Goal: Task Accomplishment & Management: Use online tool/utility

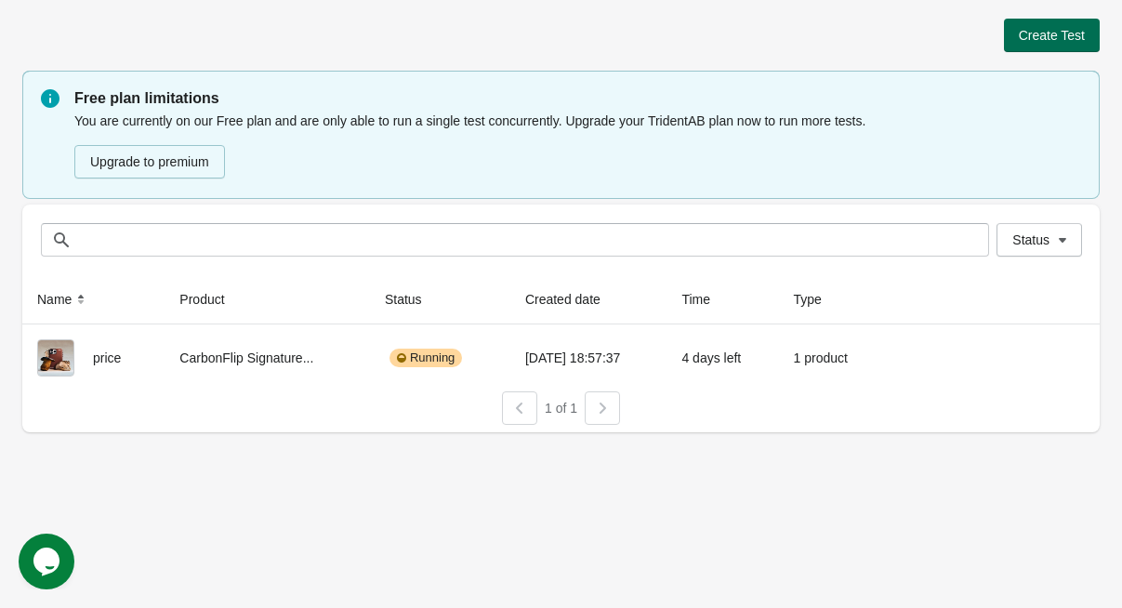
click at [1032, 23] on button "Create Test" at bounding box center [1052, 35] width 96 height 33
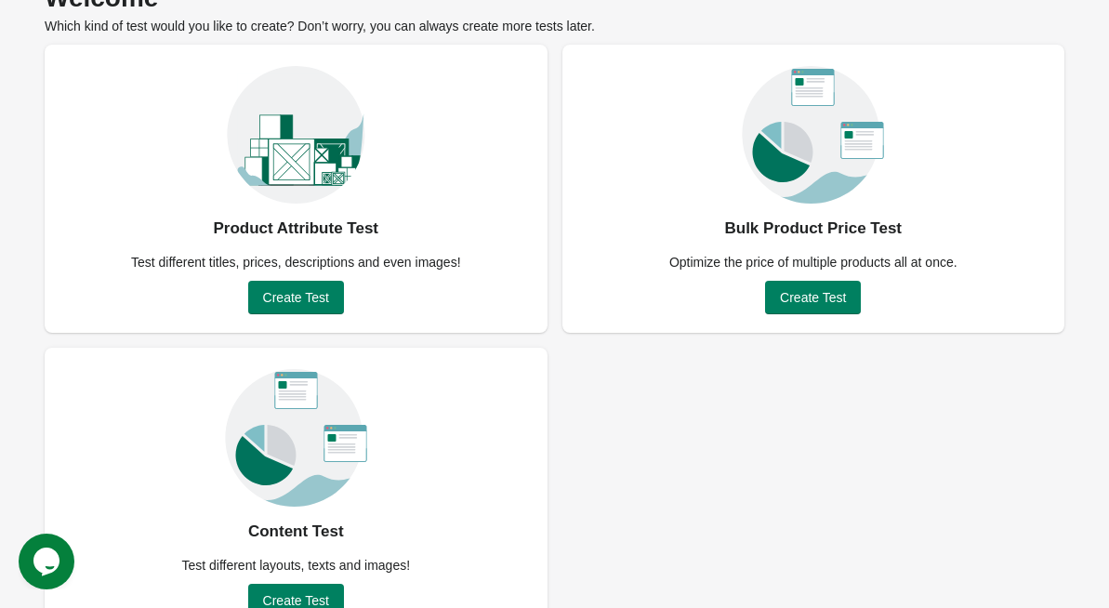
scroll to position [142, 0]
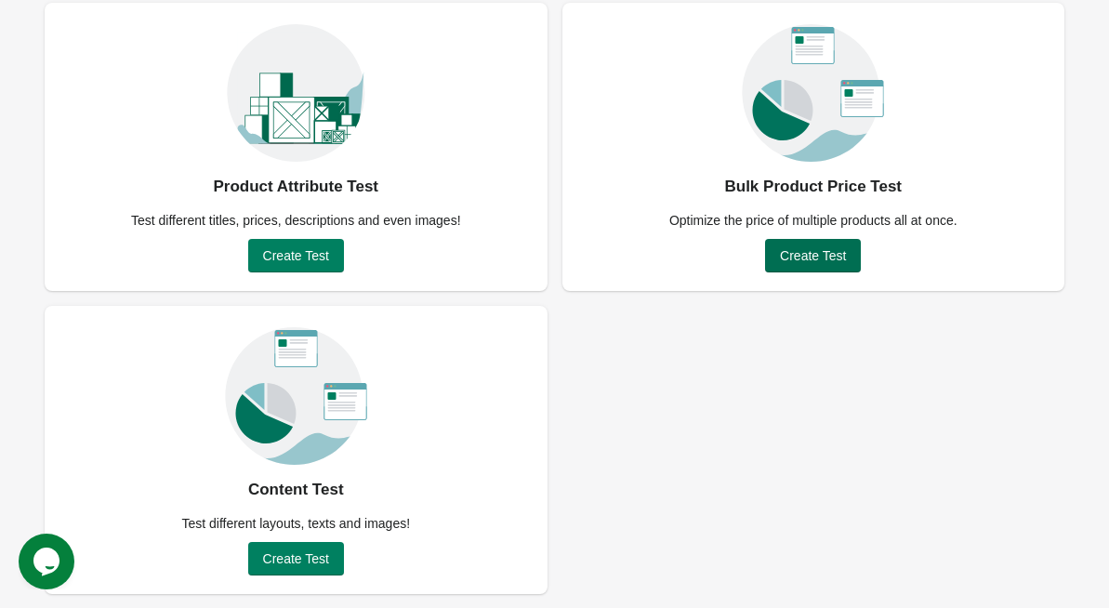
click at [807, 253] on span "Create Test" at bounding box center [813, 255] width 66 height 15
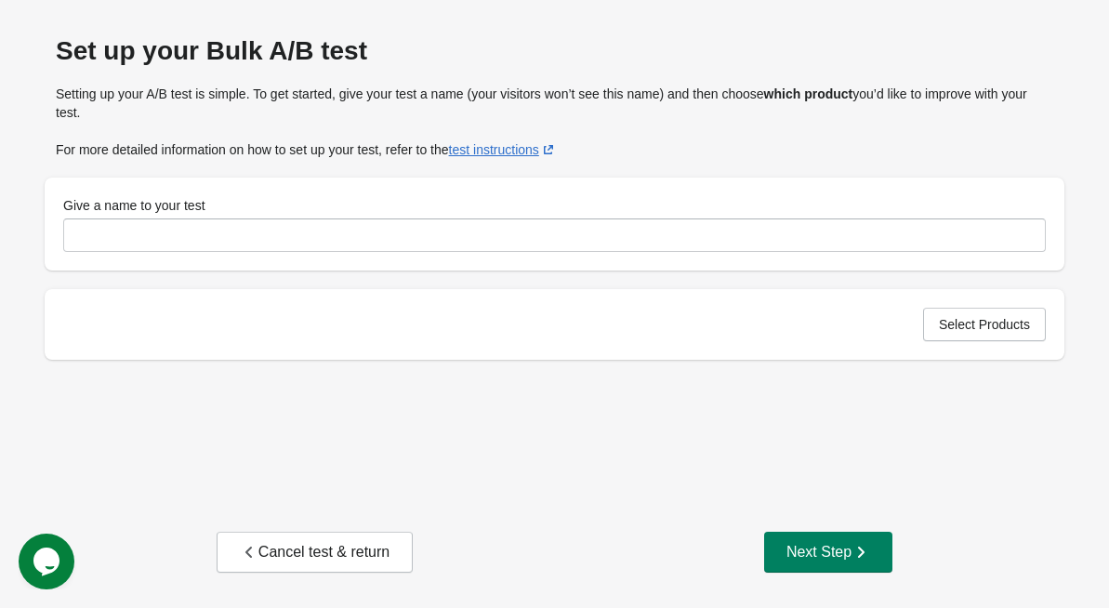
scroll to position [50, 0]
click at [957, 310] on button "Select Products" at bounding box center [984, 324] width 123 height 33
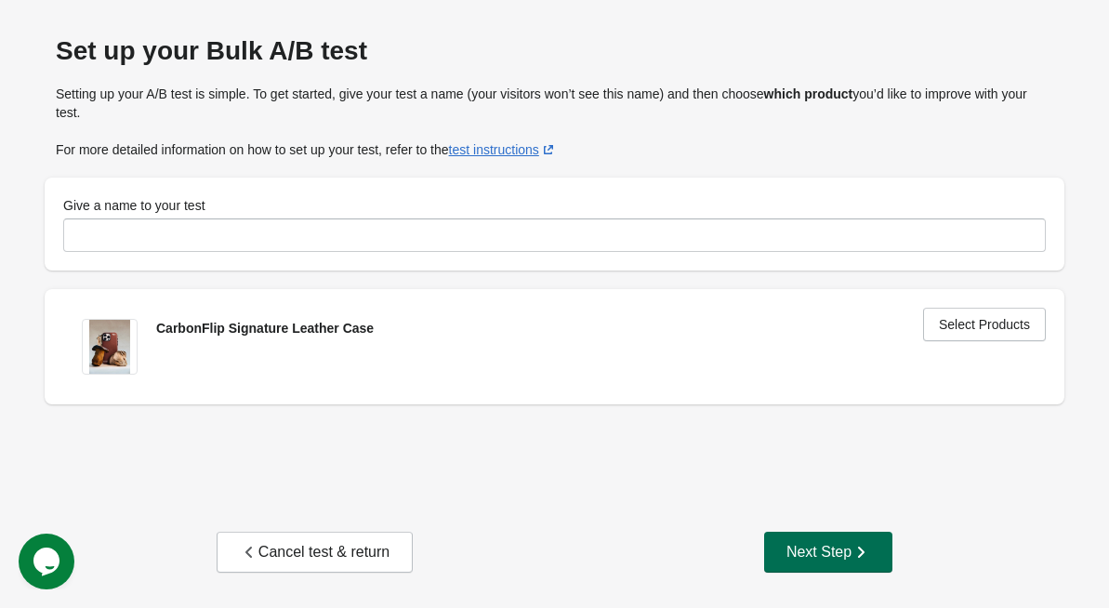
click at [848, 539] on button "Next Step" at bounding box center [828, 551] width 128 height 41
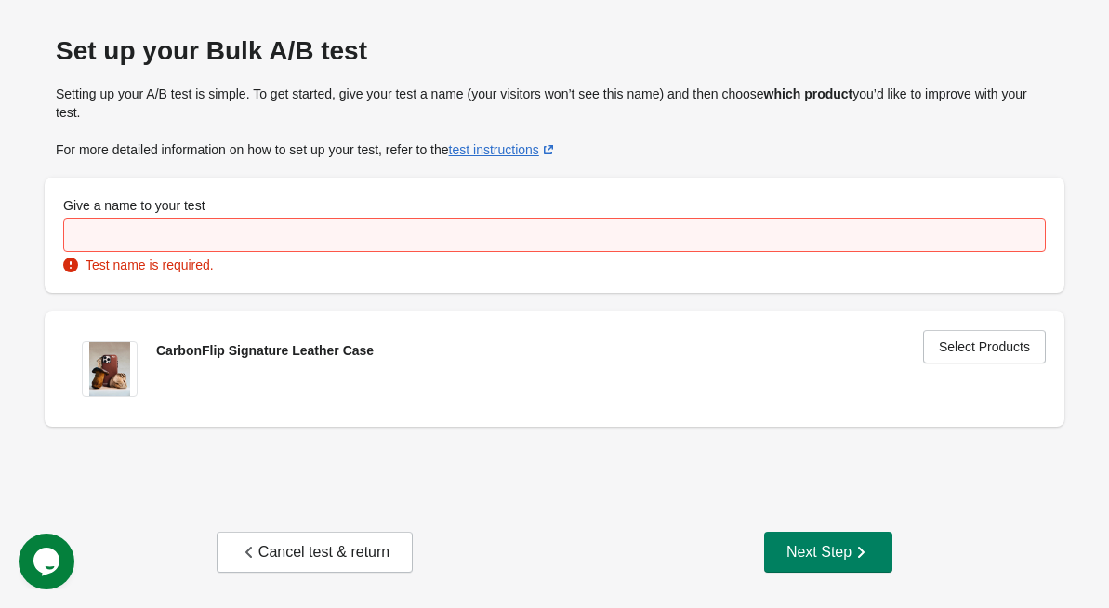
scroll to position [0, 0]
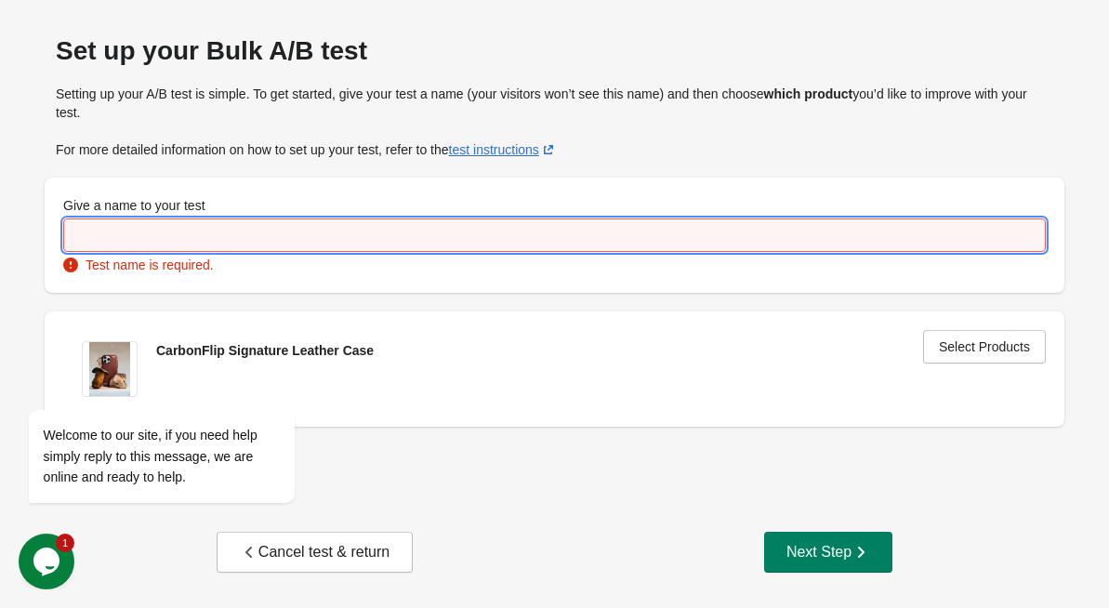
click at [389, 245] on input "Give a name to your test" at bounding box center [554, 234] width 982 height 33
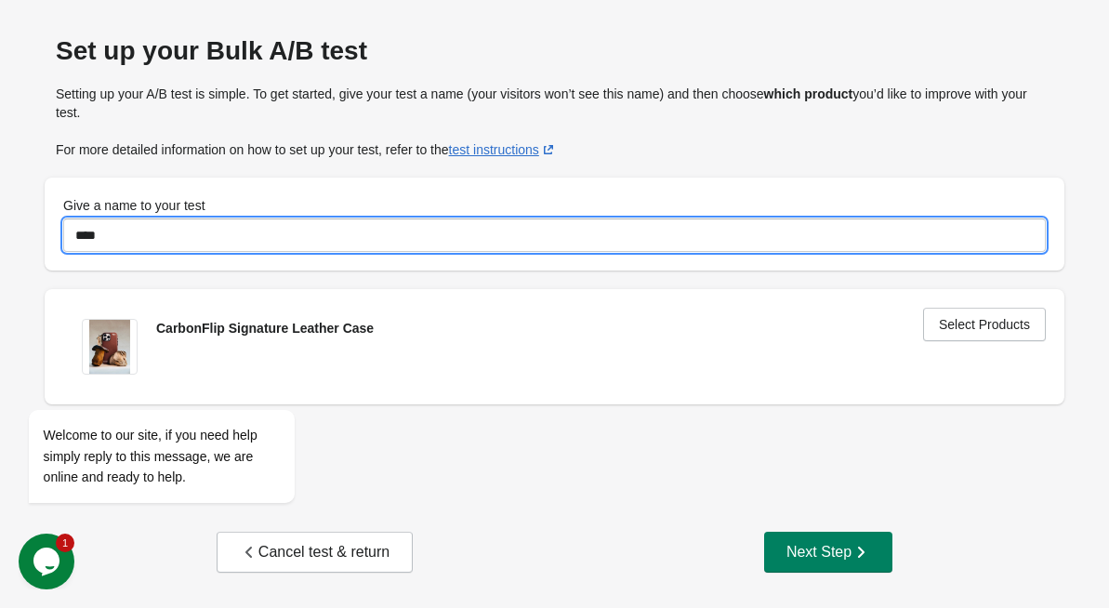
type input "****"
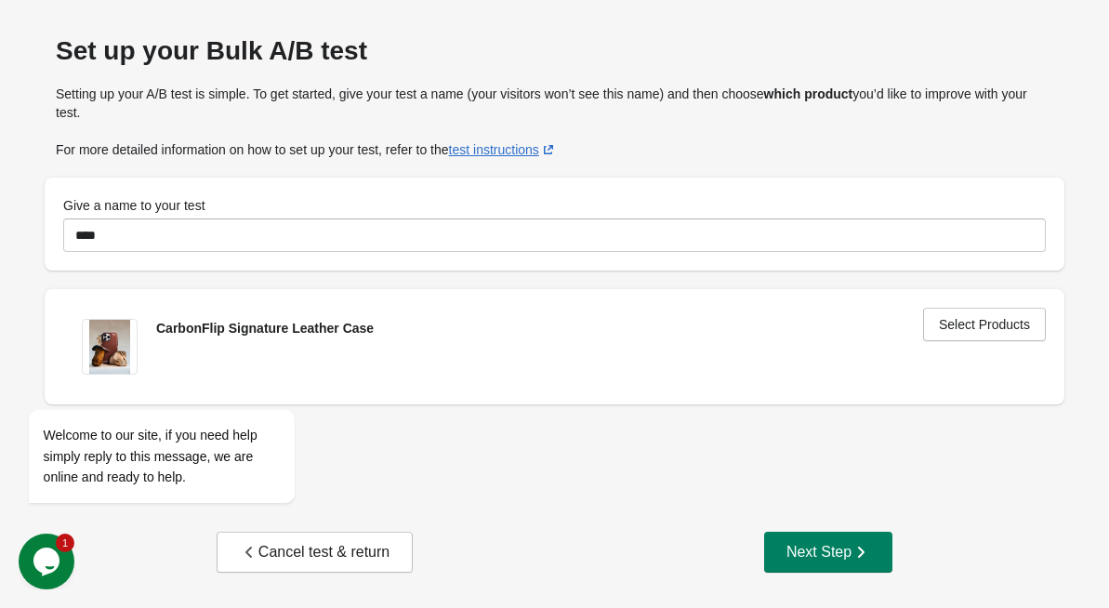
click at [805, 544] on div "Next Step" at bounding box center [828, 552] width 84 height 19
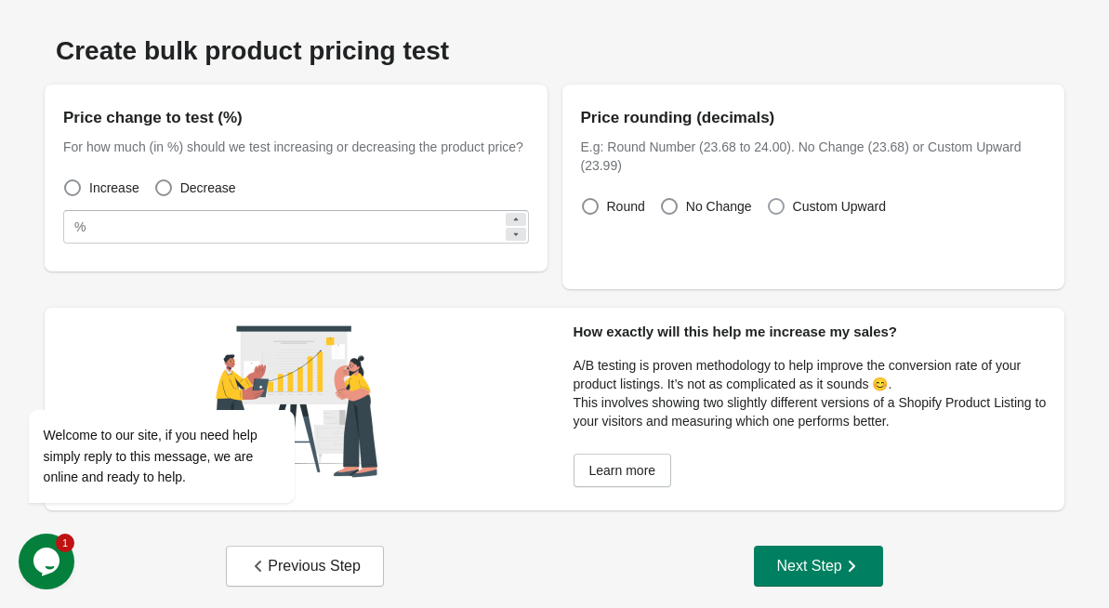
click at [794, 207] on span "Custom Upward" at bounding box center [839, 206] width 93 height 19
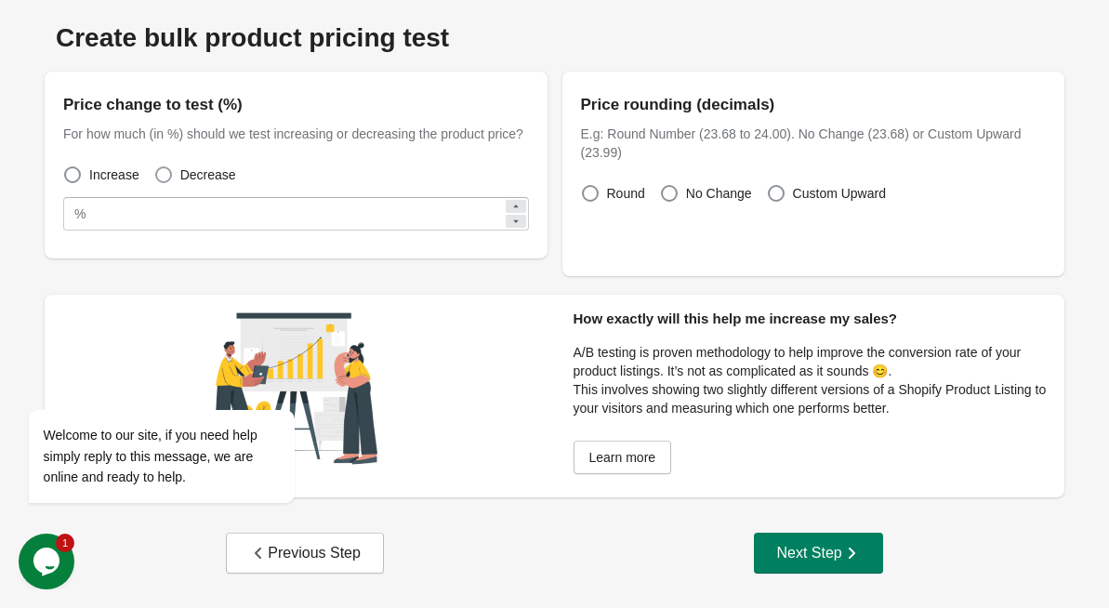
click at [187, 178] on span "Decrease" at bounding box center [208, 174] width 56 height 19
click at [795, 555] on div "Next Step" at bounding box center [818, 553] width 84 height 19
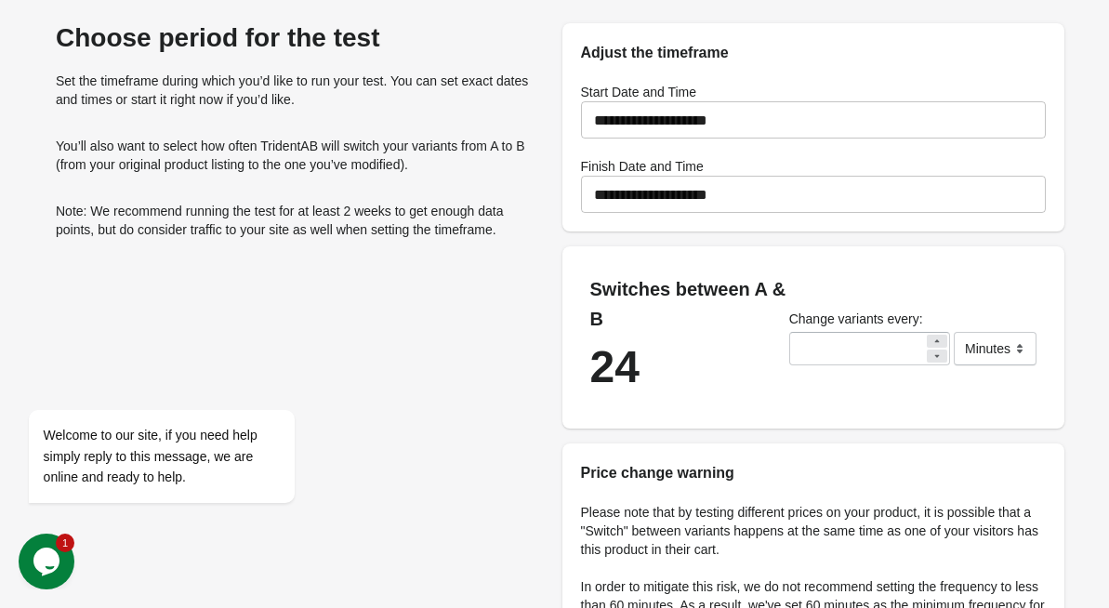
click at [621, 378] on div "24" at bounding box center [689, 367] width 199 height 30
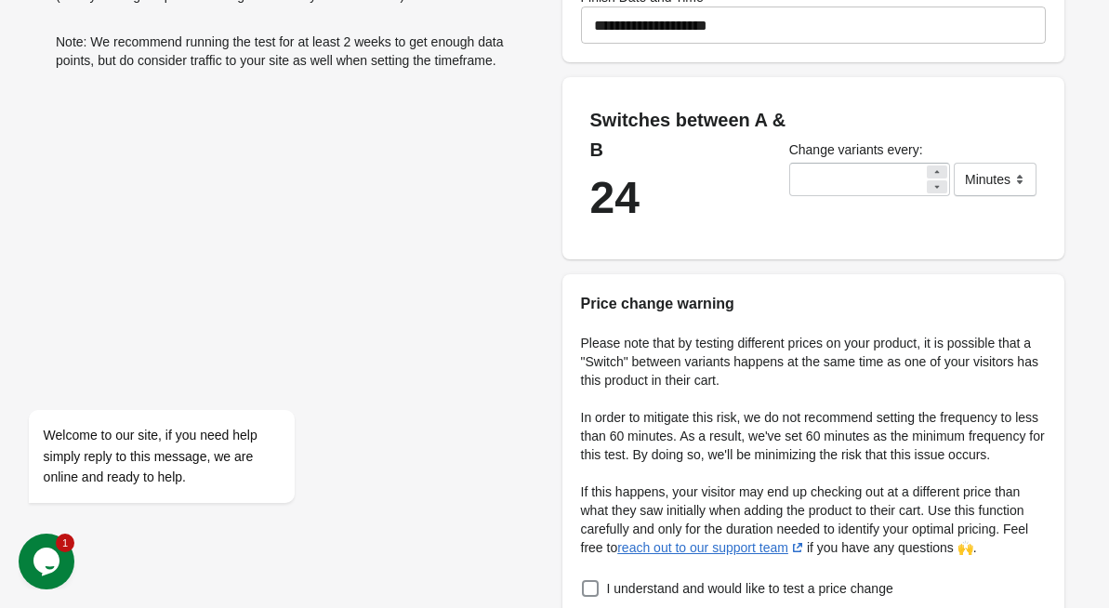
scroll to position [355, 0]
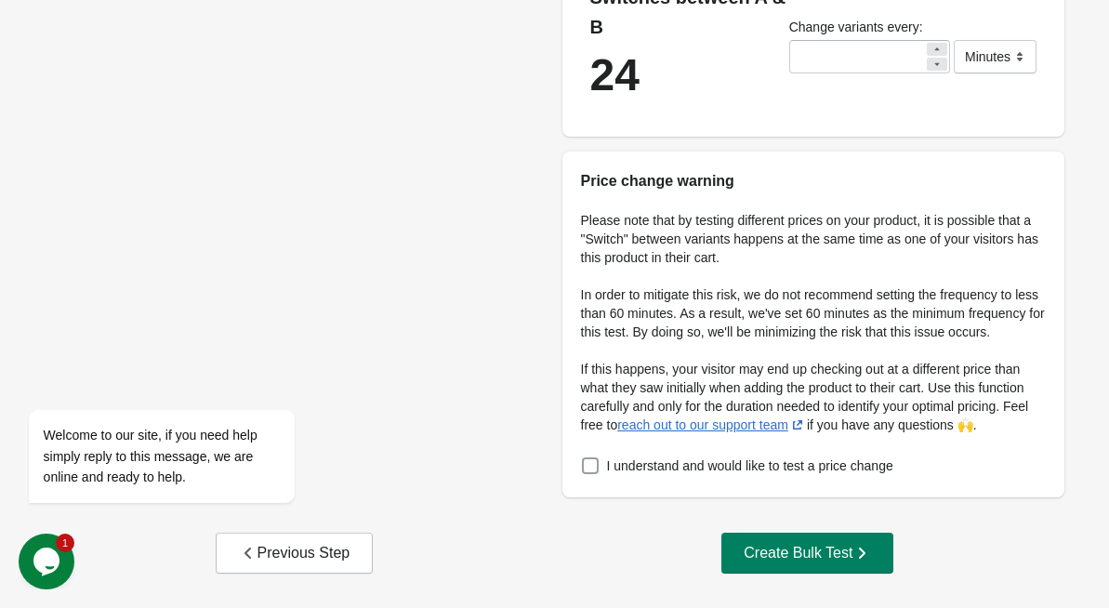
click at [593, 462] on span at bounding box center [590, 465] width 17 height 17
click at [840, 551] on div "Create Bulk Test" at bounding box center [806, 553] width 127 height 19
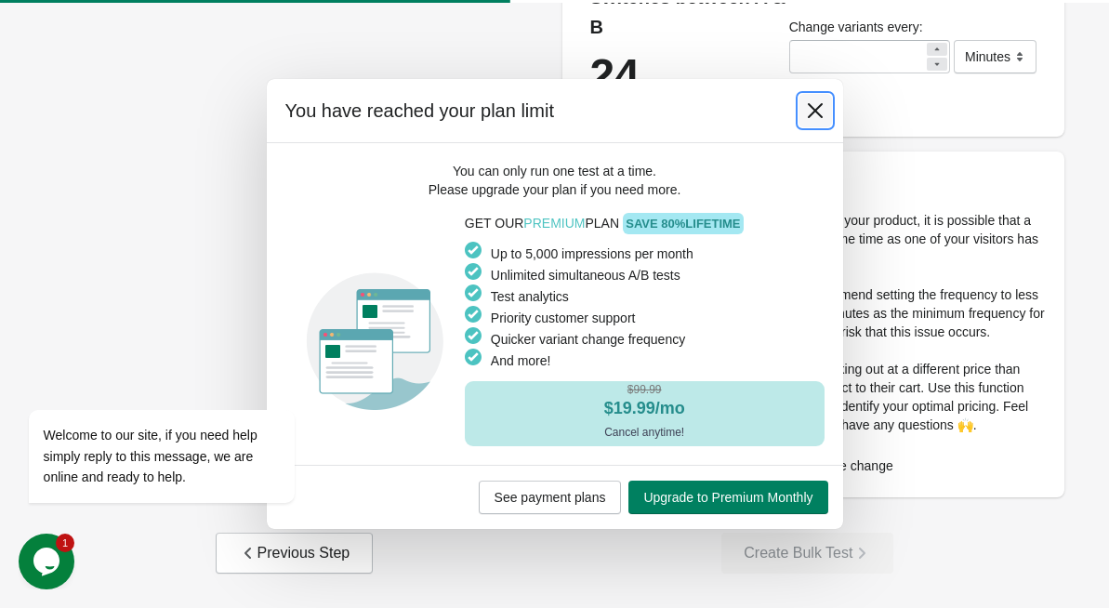
click at [817, 109] on icon at bounding box center [815, 110] width 19 height 19
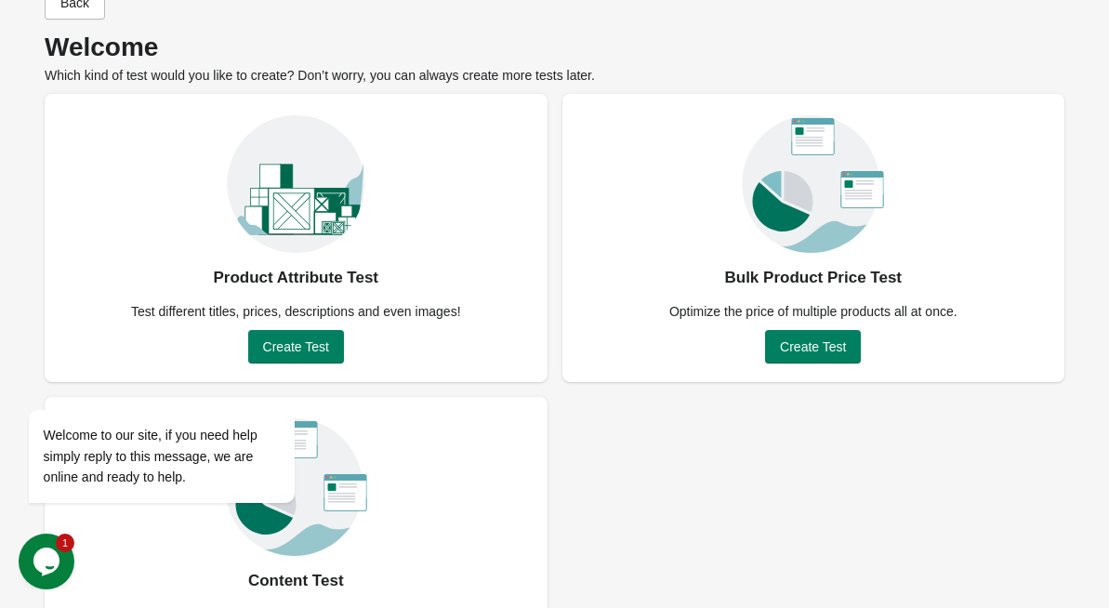
scroll to position [142, 0]
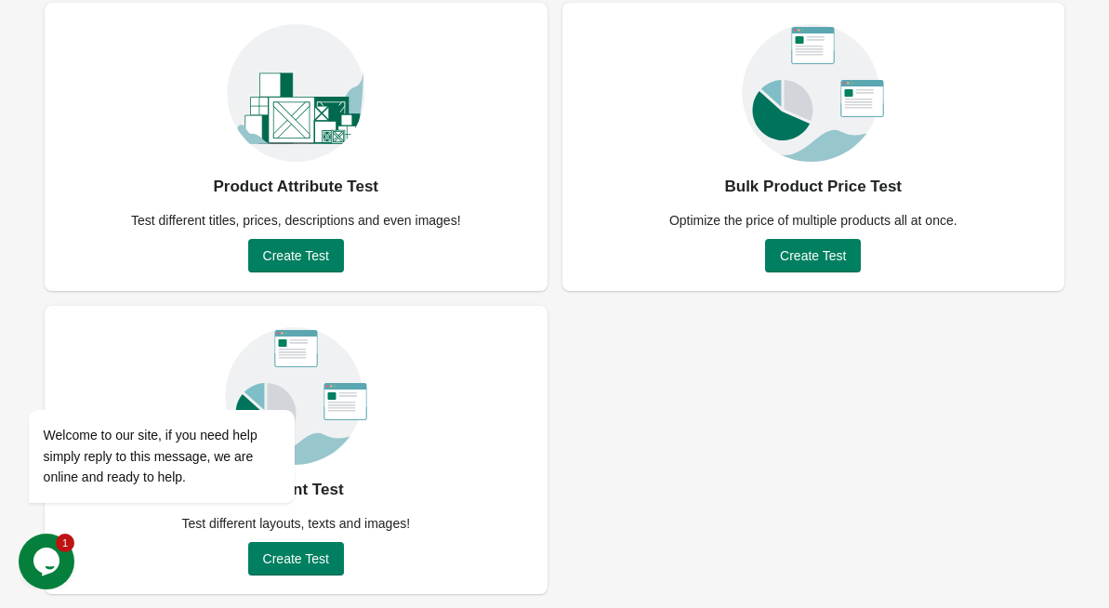
click at [32, 545] on button "Opens Chat This icon Opens the chat window." at bounding box center [47, 561] width 56 height 56
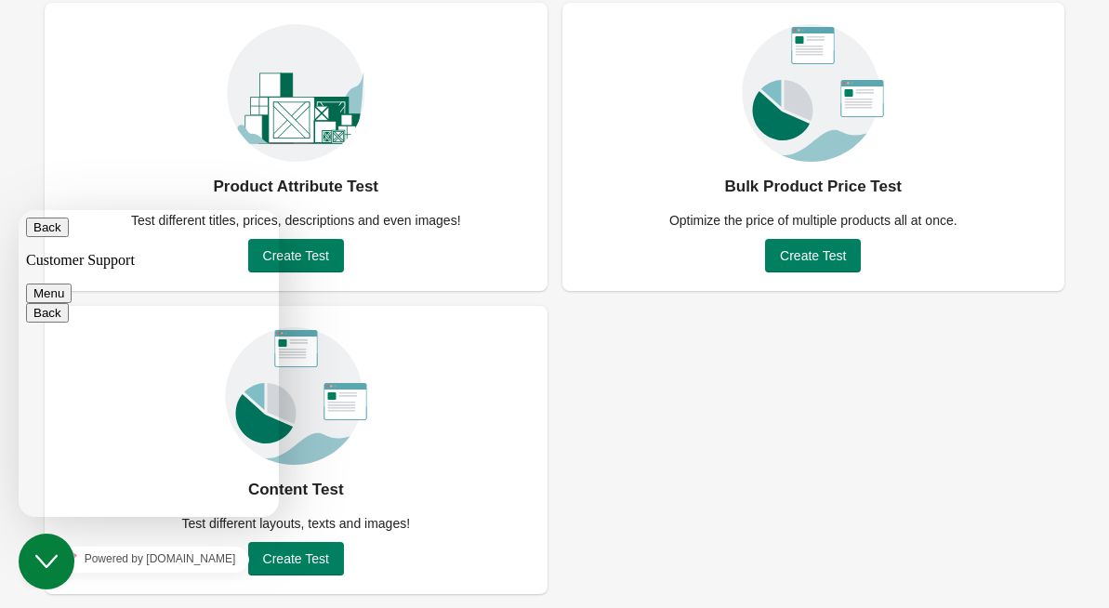
click at [641, 399] on div "Product Attribute Test Test different titles, prices, descriptions and even ima…" at bounding box center [554, 298] width 1019 height 591
click at [33, 237] on button "Back" at bounding box center [47, 227] width 43 height 20
click at [657, 405] on div "Product Attribute Test Test different titles, prices, descriptions and even ima…" at bounding box center [554, 298] width 1019 height 591
click at [55, 561] on icon "Close Chat This icon closes the chat window." at bounding box center [46, 561] width 22 height 22
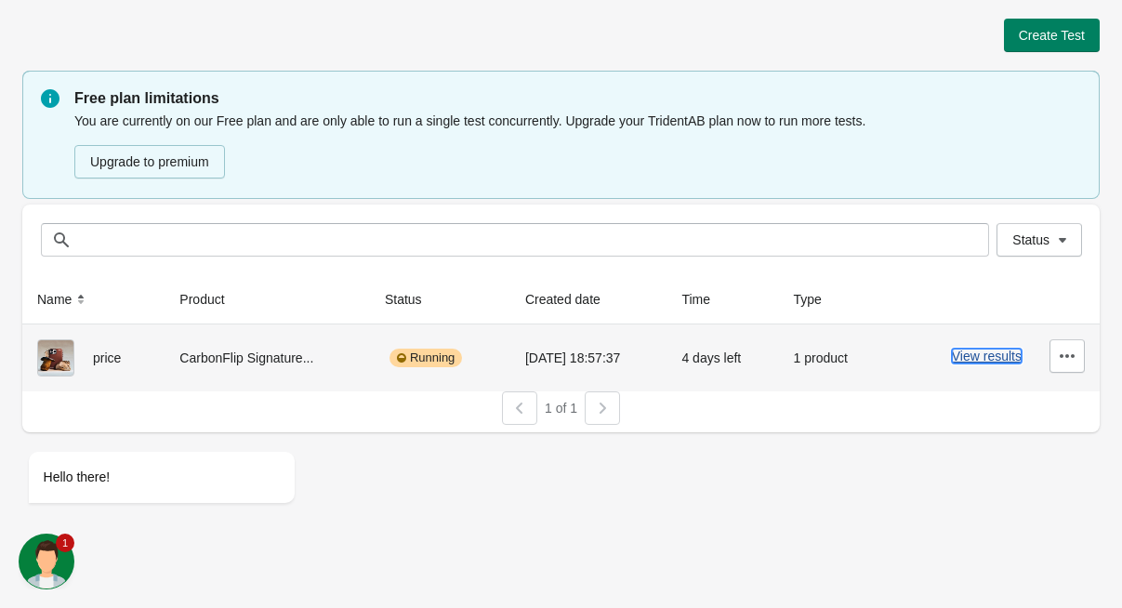
click at [992, 355] on button "View results" at bounding box center [986, 355] width 70 height 15
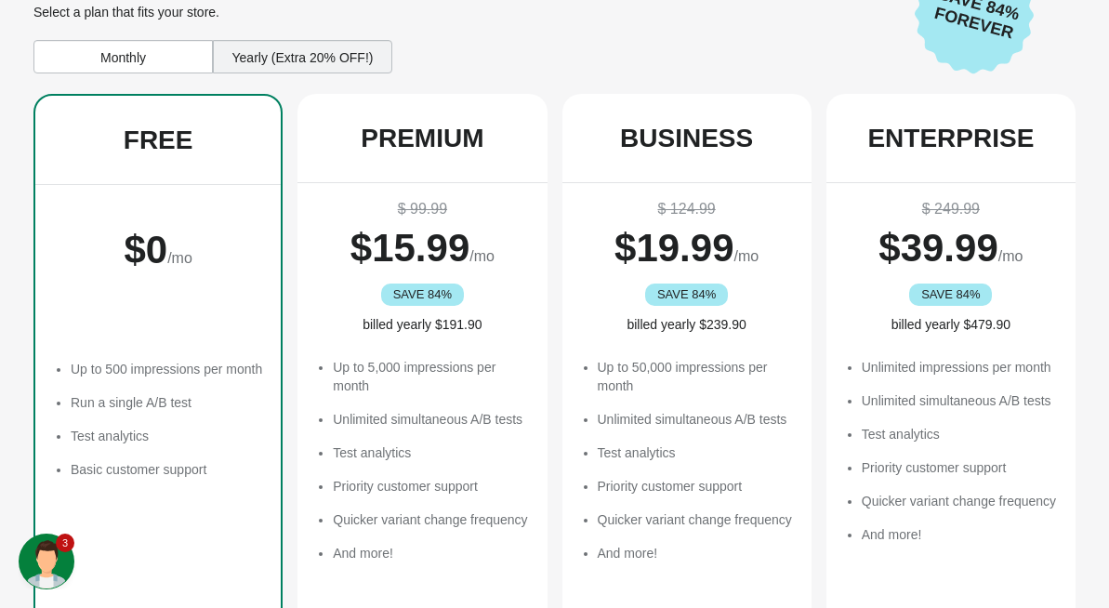
scroll to position [168, 0]
